Goal: Navigation & Orientation: Find specific page/section

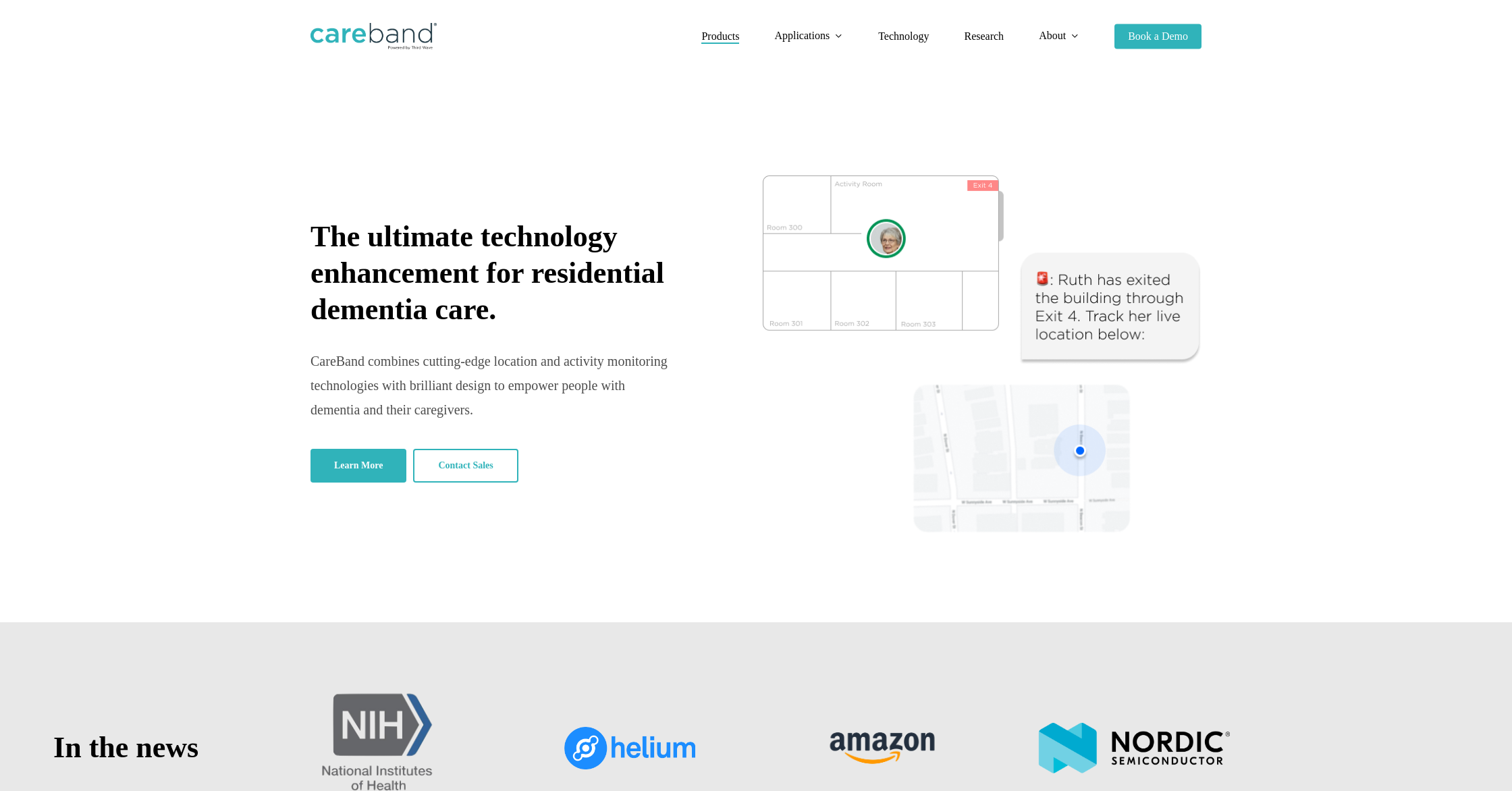
click at [708, 37] on span "Products" at bounding box center [720, 36] width 38 height 12
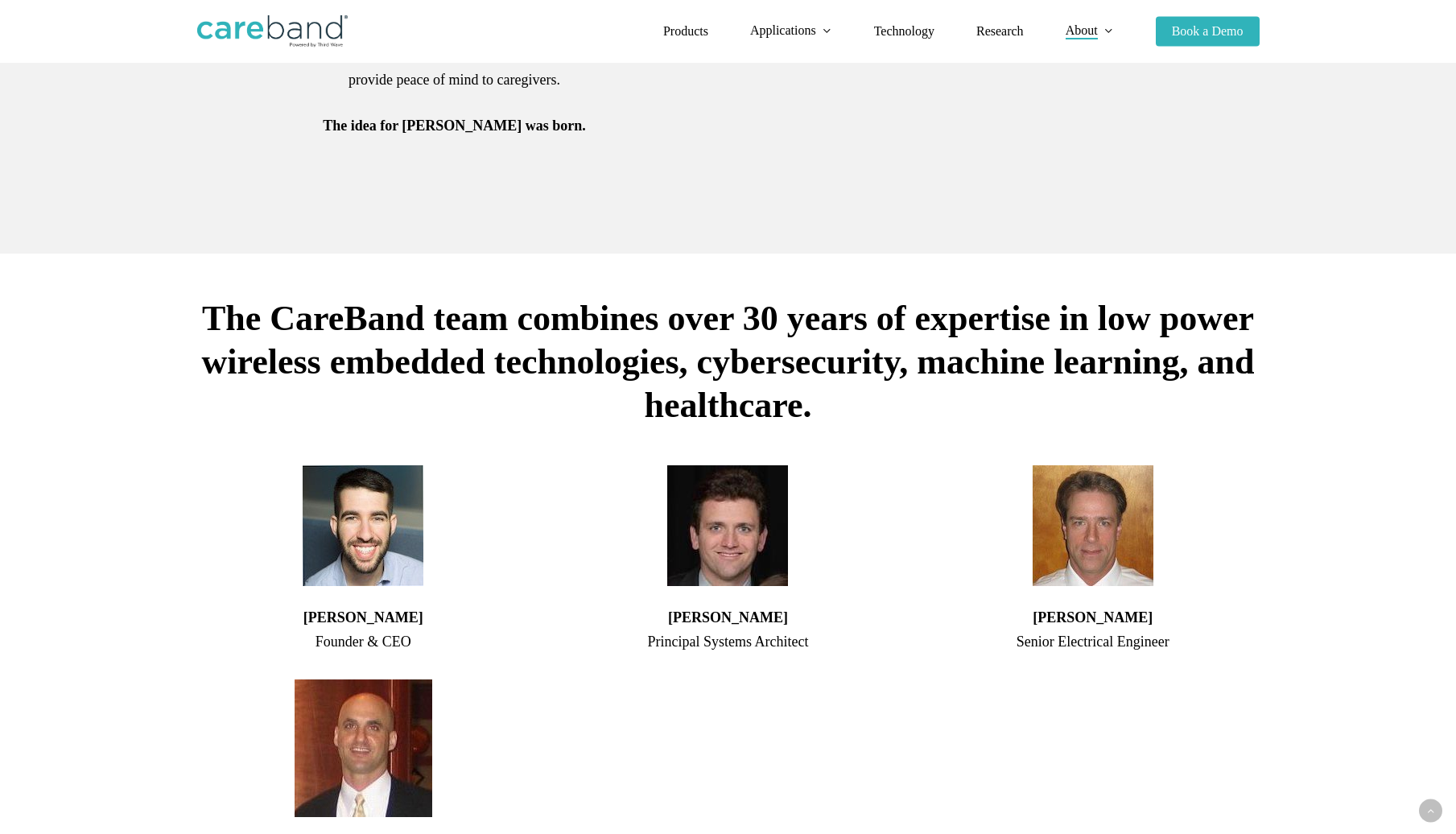
scroll to position [806, 0]
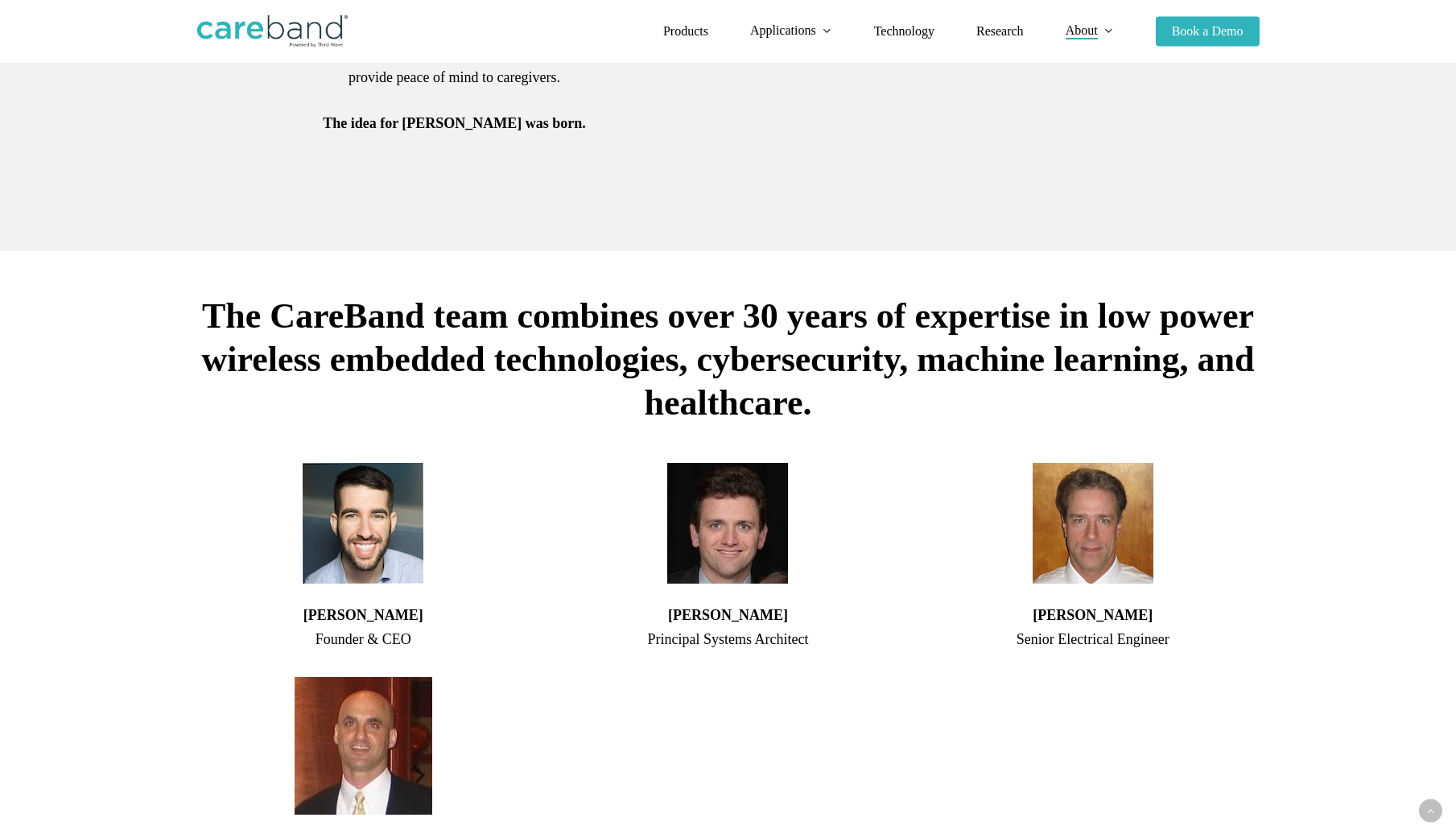
click at [376, 540] on img at bounding box center [363, 523] width 121 height 121
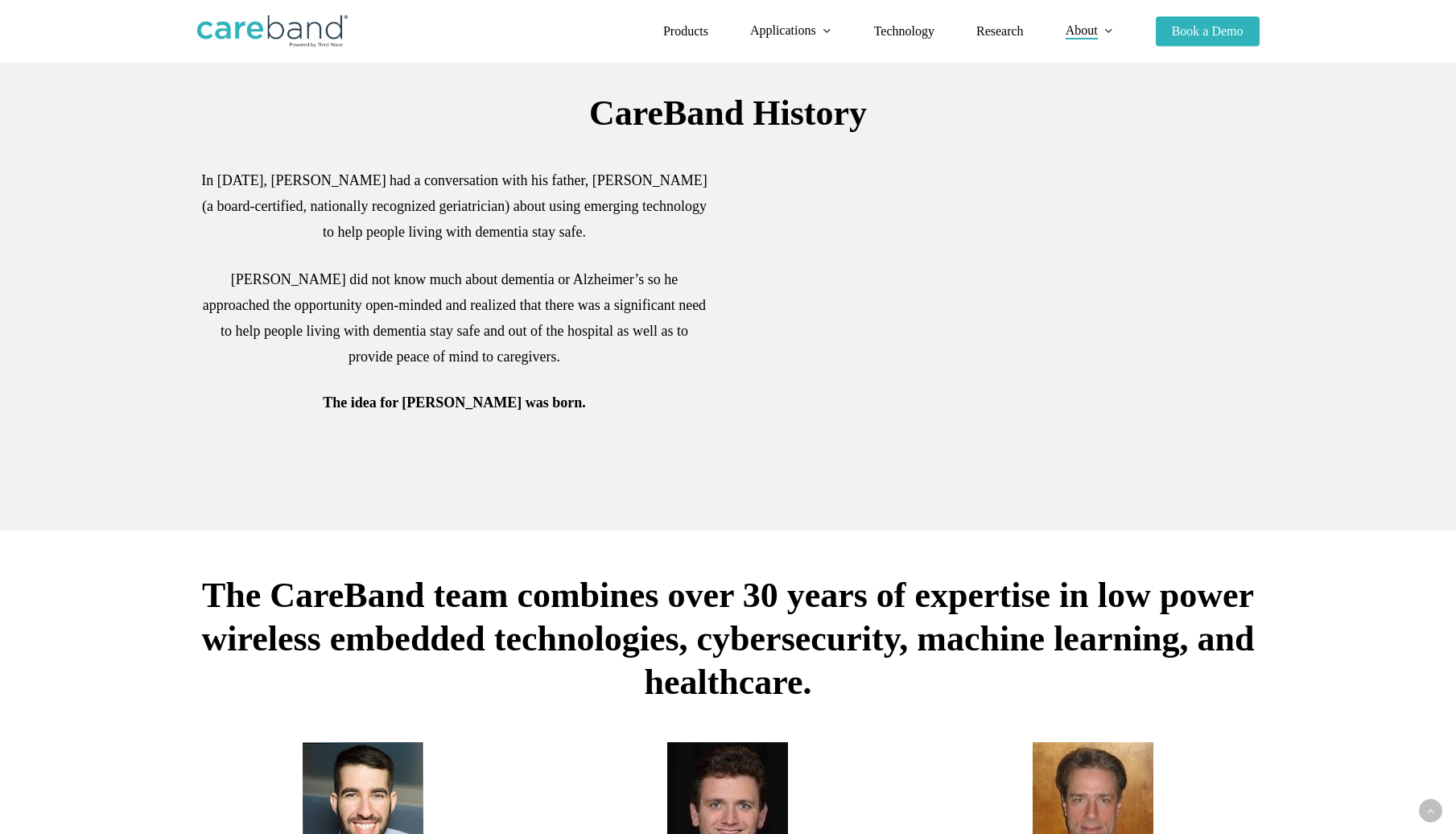
scroll to position [0, 0]
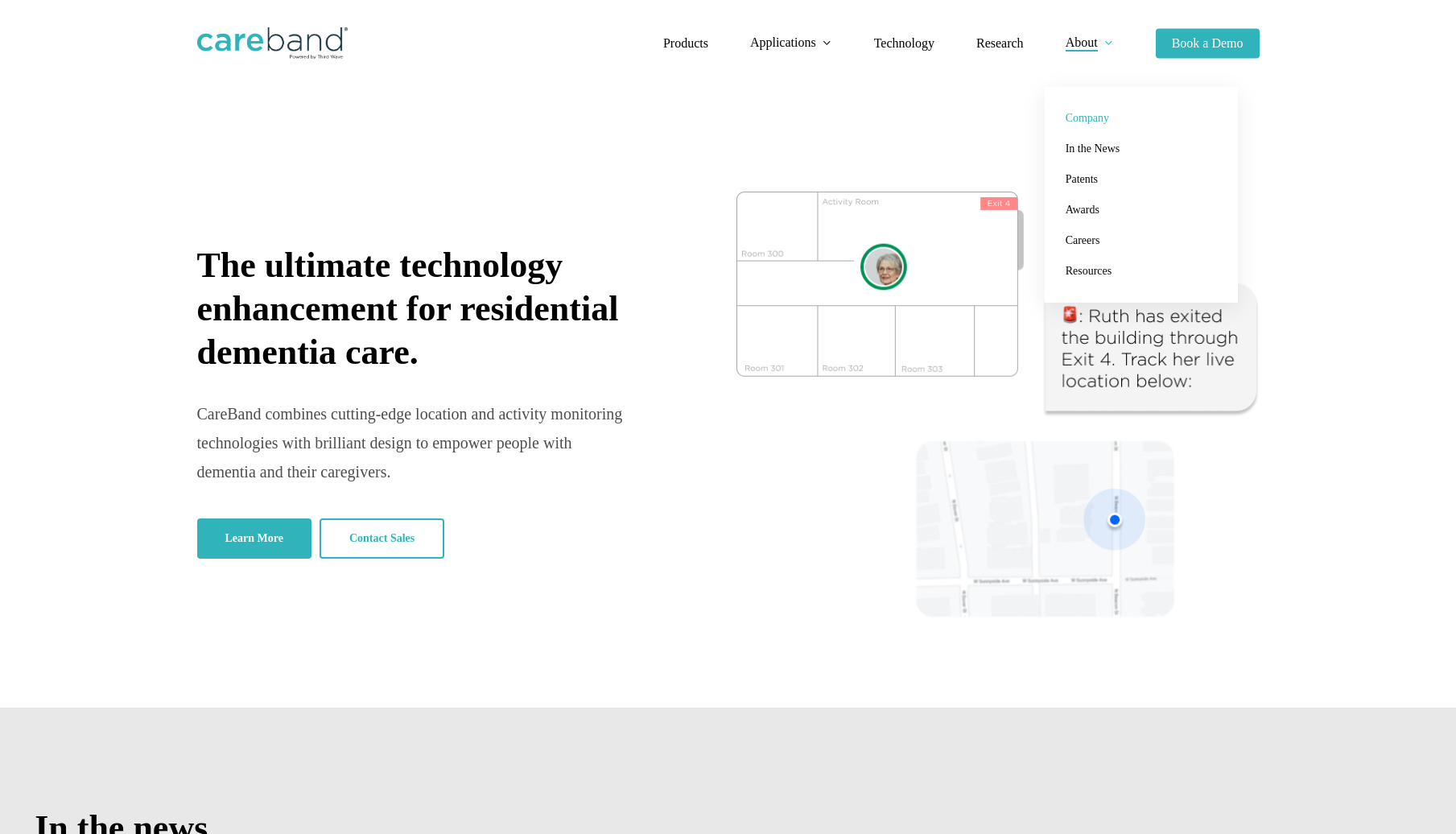
click at [1110, 123] on link "Company" at bounding box center [1141, 117] width 161 height 30
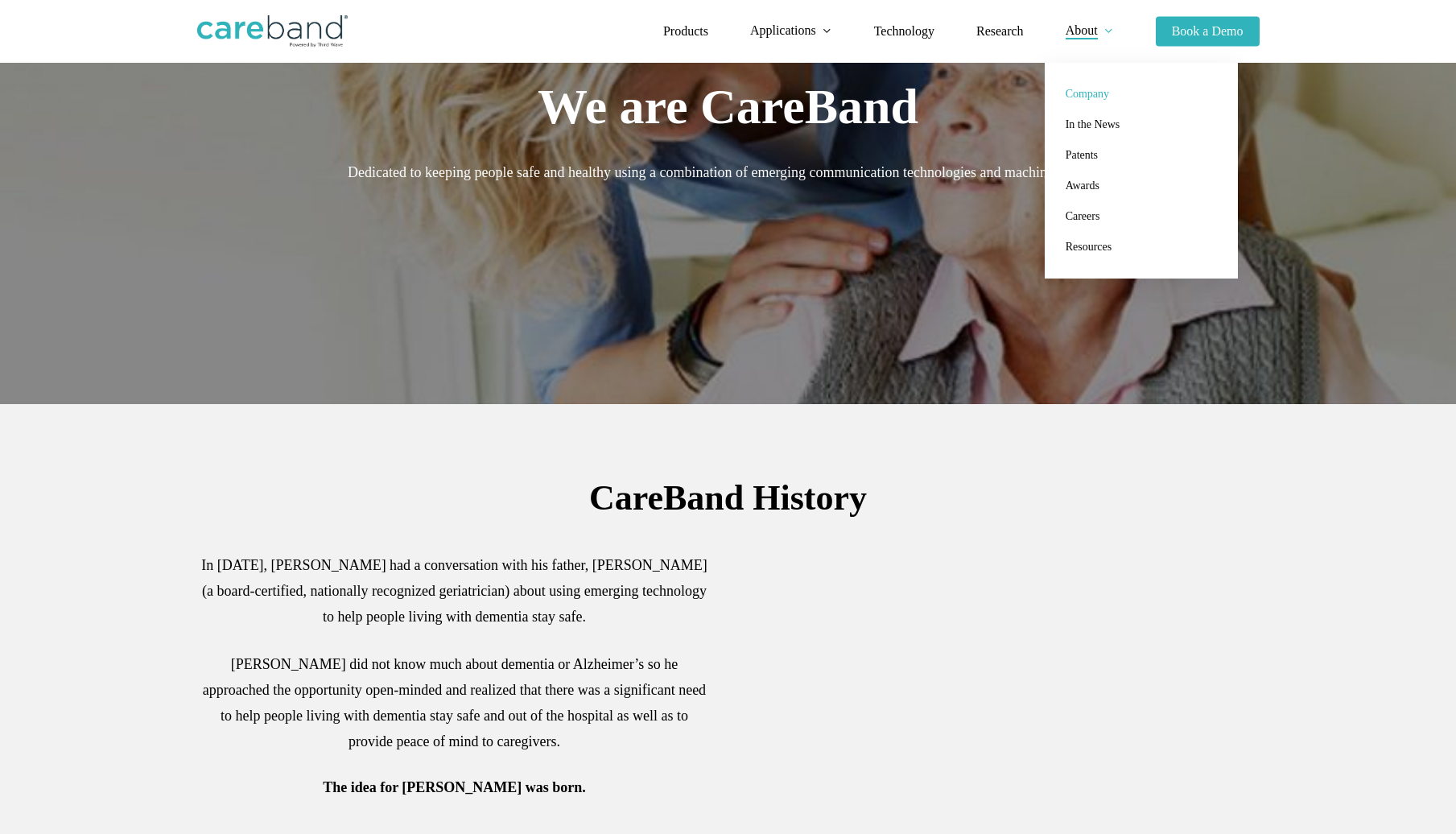
scroll to position [306, 0]
